Goal: Task Accomplishment & Management: Use online tool/utility

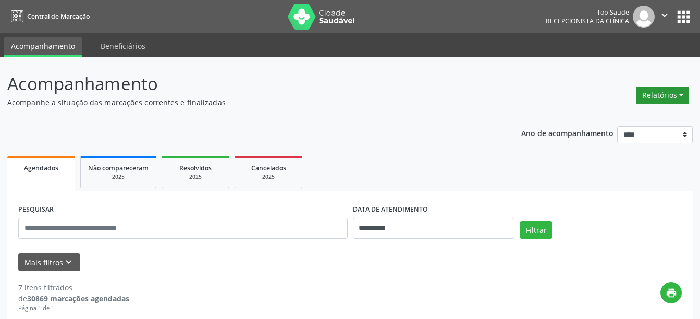
click at [648, 94] on button "Relatórios" at bounding box center [662, 96] width 53 height 18
click at [616, 118] on link "Agendamentos" at bounding box center [633, 117] width 112 height 15
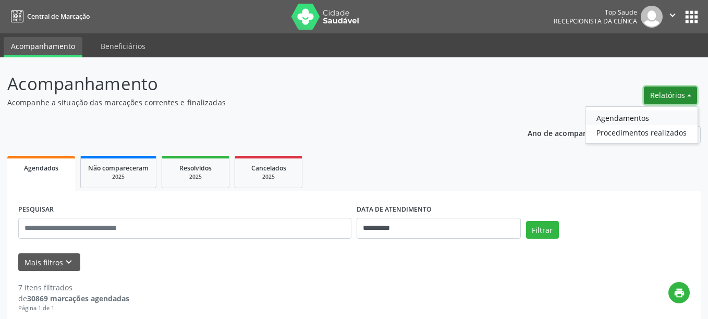
select select "*"
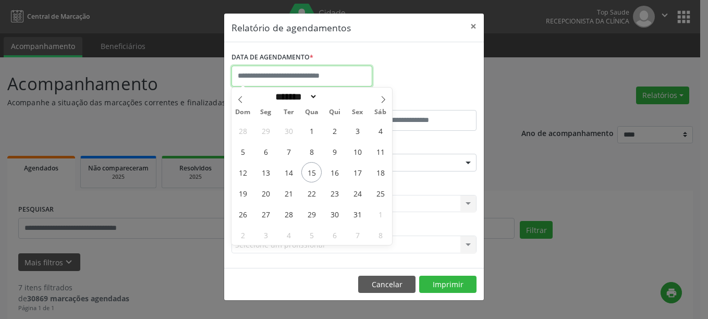
click at [301, 73] on input "text" at bounding box center [301, 76] width 141 height 21
click at [264, 194] on span "20" at bounding box center [265, 193] width 20 height 20
type input "**********"
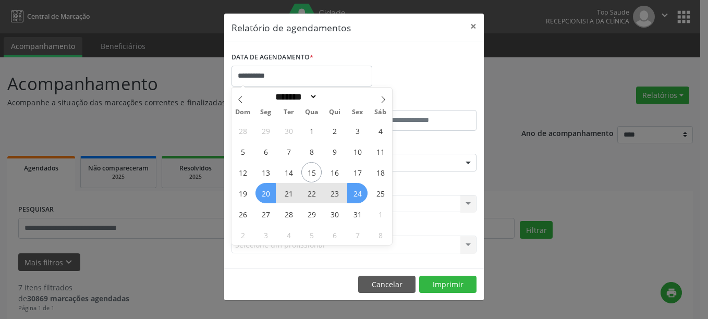
click at [356, 198] on span "24" at bounding box center [357, 193] width 20 height 20
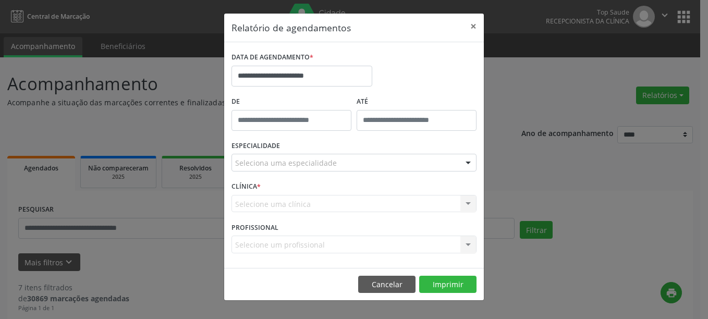
click at [389, 169] on div "Seleciona uma especialidade" at bounding box center [353, 163] width 245 height 18
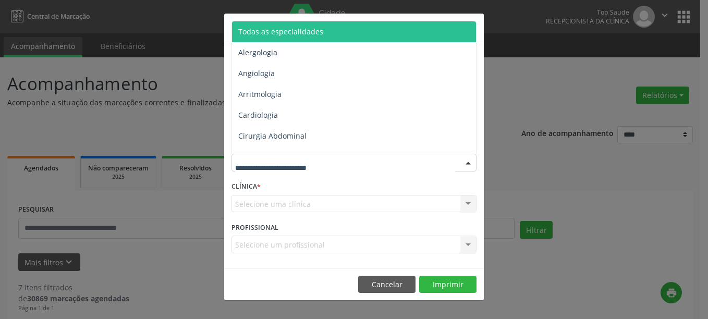
click at [372, 26] on span "Todas as especialidades" at bounding box center [354, 31] width 245 height 21
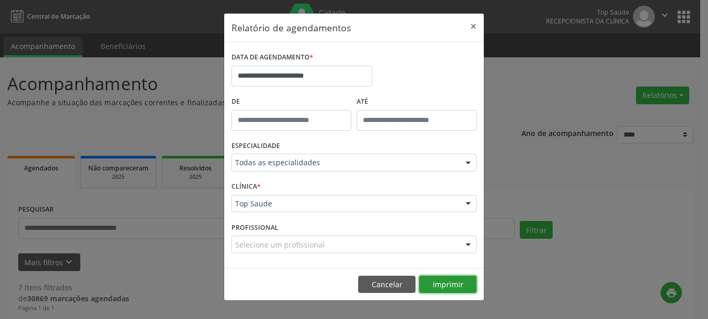
click at [449, 289] on button "Imprimir" at bounding box center [447, 285] width 57 height 18
click at [476, 26] on button "×" at bounding box center [473, 27] width 21 height 26
